Goal: Task Accomplishment & Management: Manage account settings

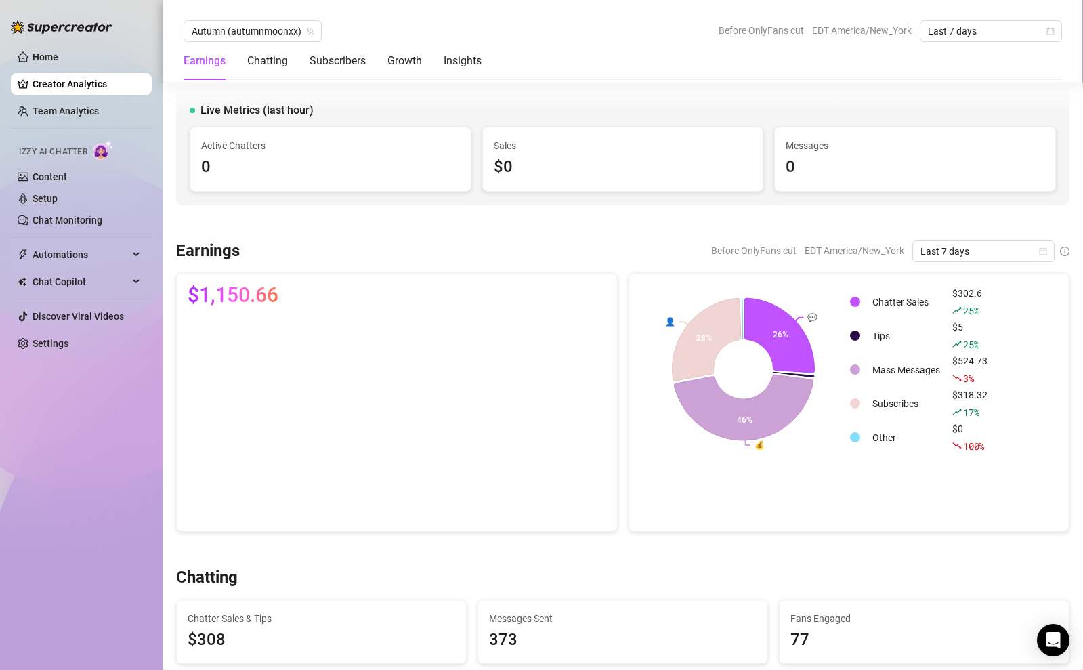
scroll to position [2780, 0]
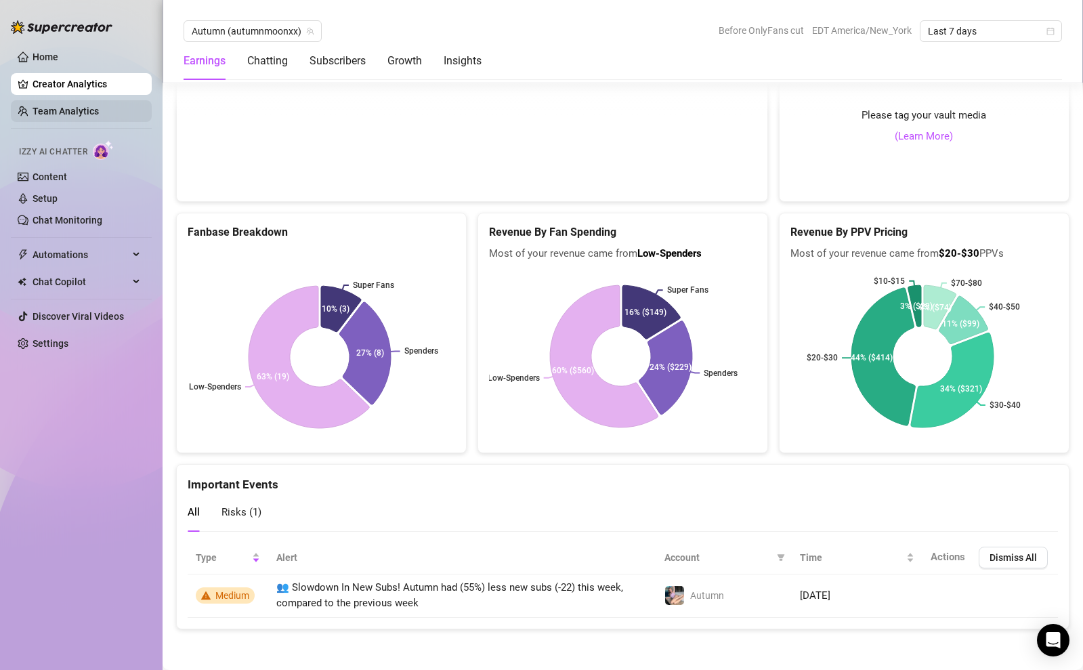
click at [64, 108] on link "Team Analytics" at bounding box center [66, 111] width 66 height 11
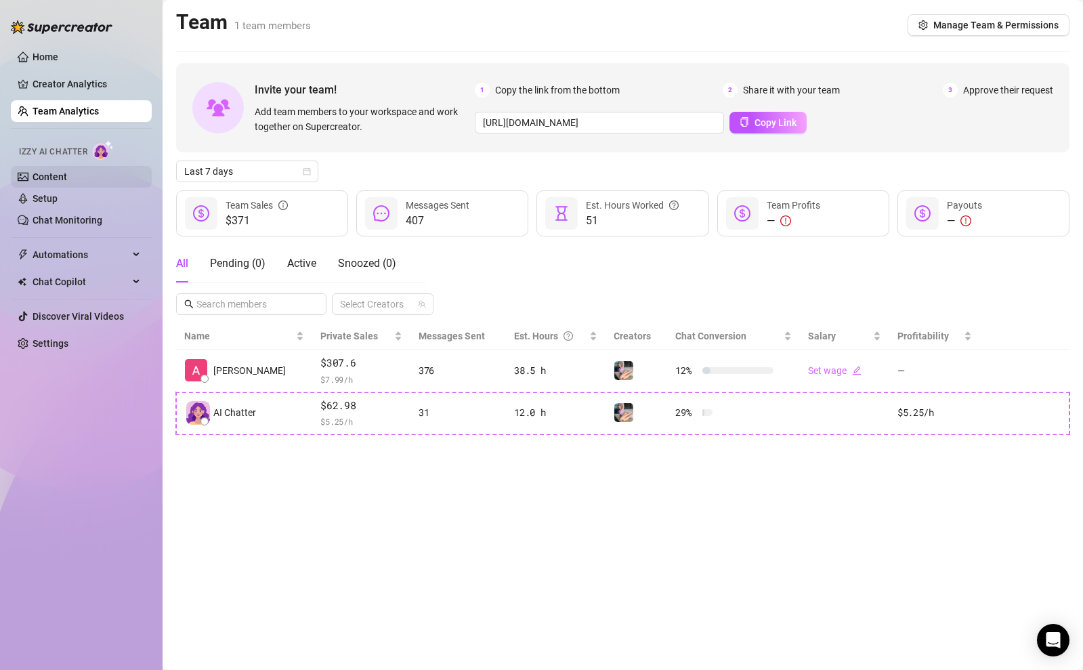
click at [67, 172] on link "Content" at bounding box center [50, 176] width 35 height 11
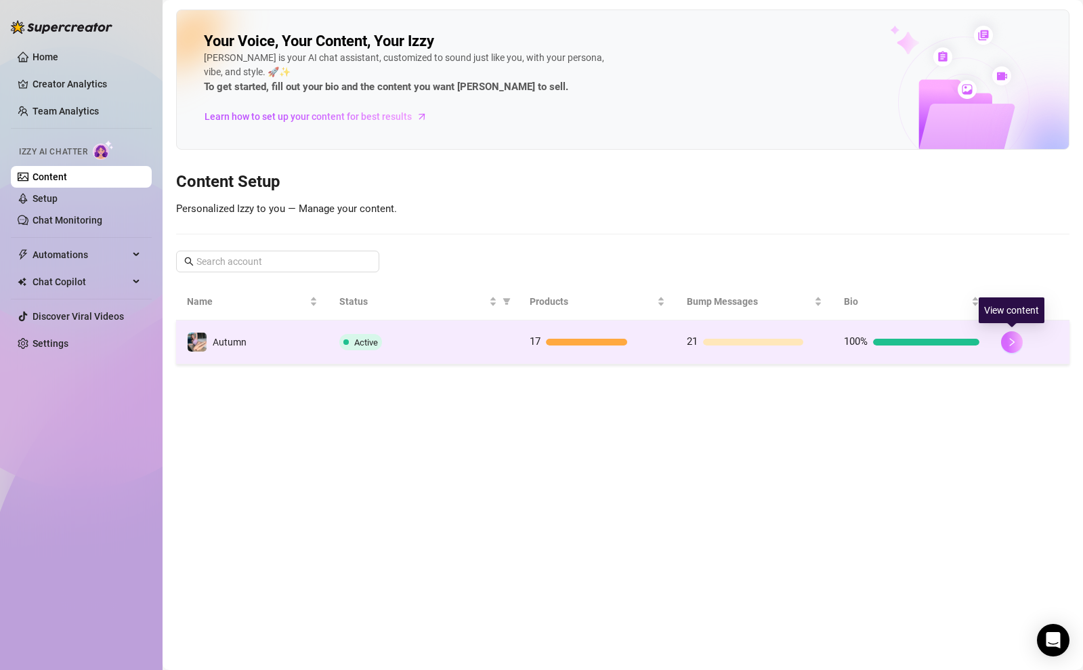
click at [1015, 347] on button "button" at bounding box center [1012, 342] width 22 height 22
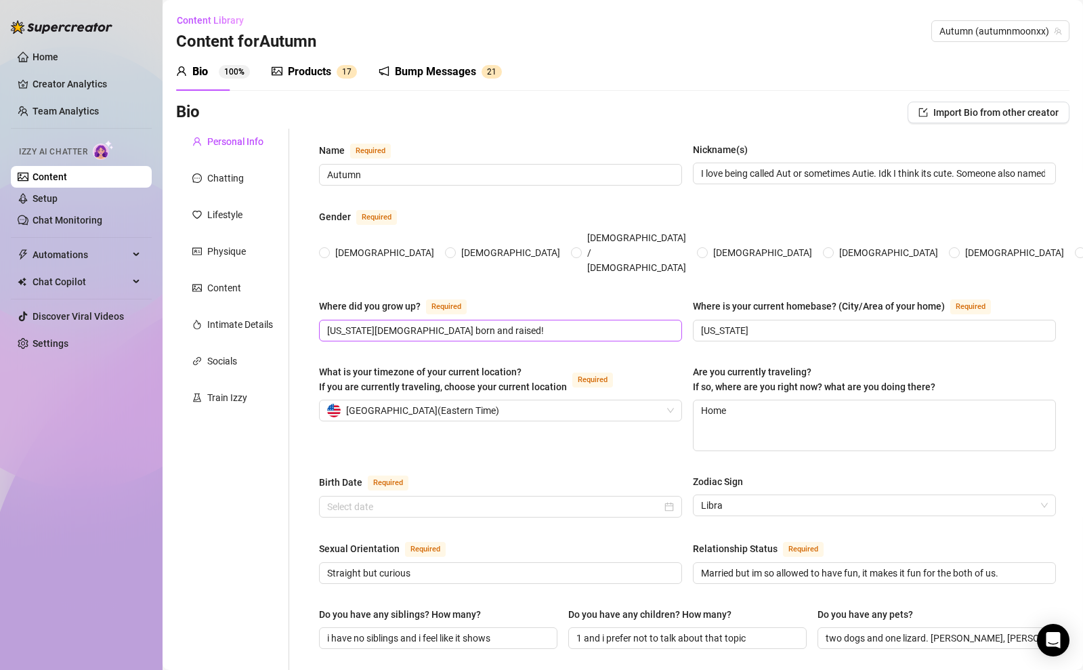
radio input "true"
type input "[DATE]"
click at [58, 193] on link "Setup" at bounding box center [45, 198] width 25 height 11
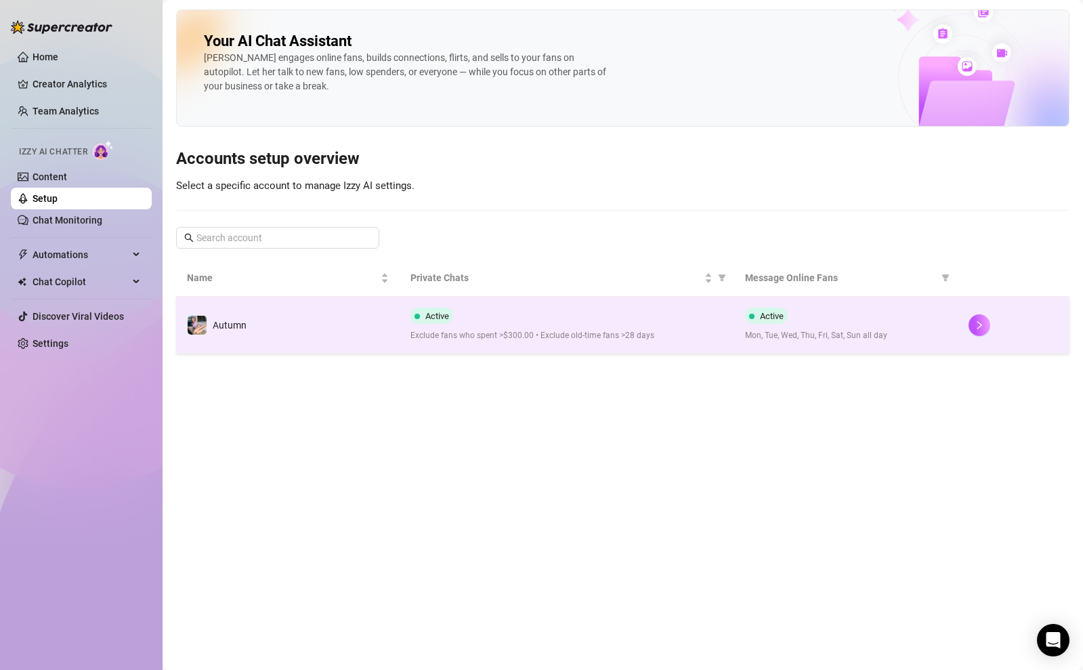
click at [967, 322] on td at bounding box center [1014, 325] width 112 height 57
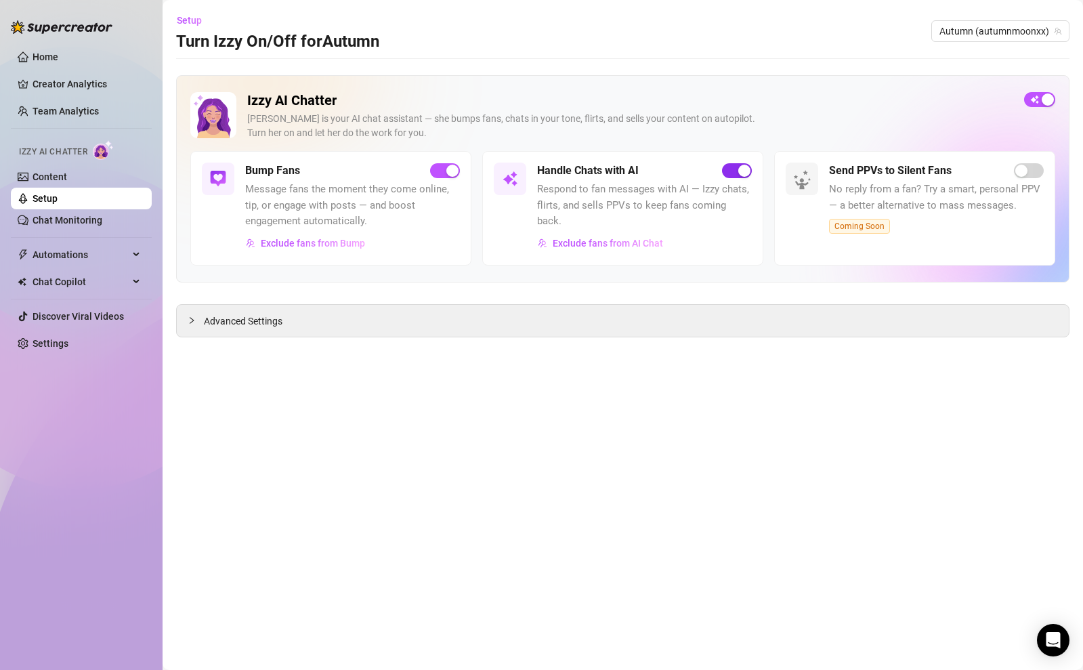
click at [741, 175] on div "button" at bounding box center [744, 171] width 12 height 12
